Goal: Contribute content

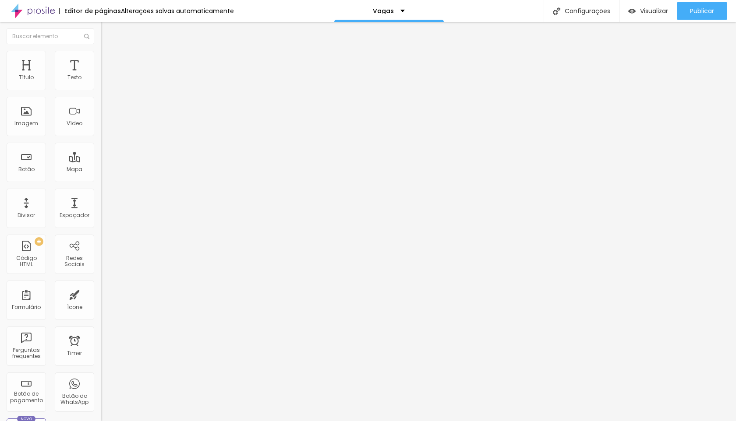
click at [101, 88] on img at bounding box center [103, 90] width 5 height 5
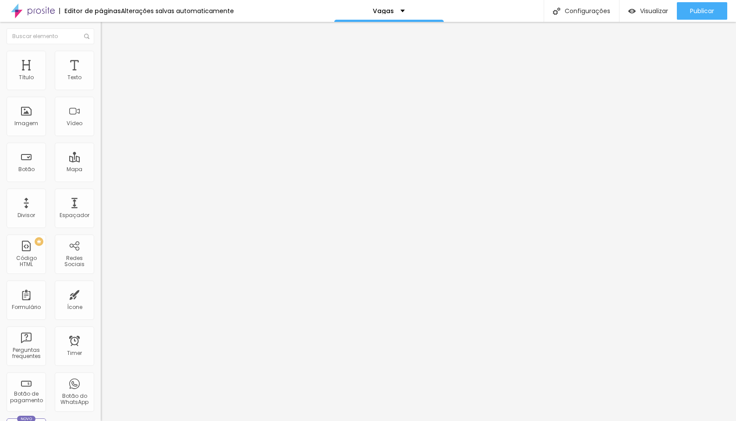
type input "Selecione a vaga"
click at [701, 10] on span "Publicar" at bounding box center [702, 10] width 24 height 7
